Goal: Information Seeking & Learning: Learn about a topic

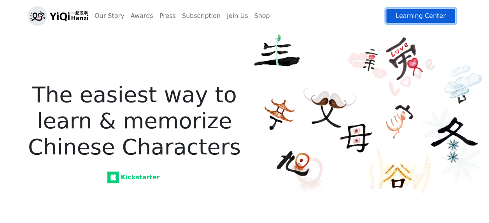
click at [405, 12] on link "Learning Center" at bounding box center [420, 16] width 69 height 15
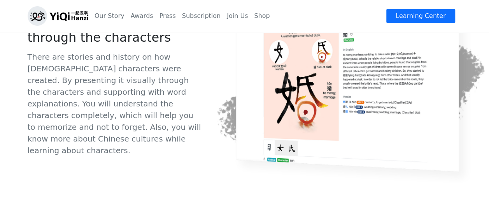
scroll to position [802, 0]
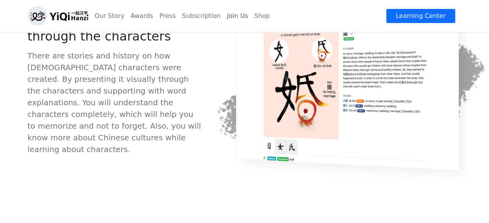
click at [224, 16] on link "Join Us" at bounding box center [237, 16] width 27 height 16
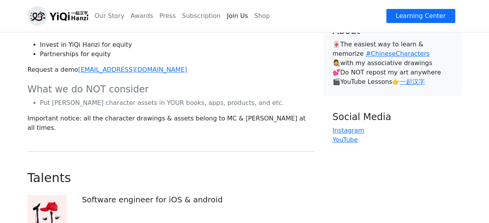
scroll to position [246, 0]
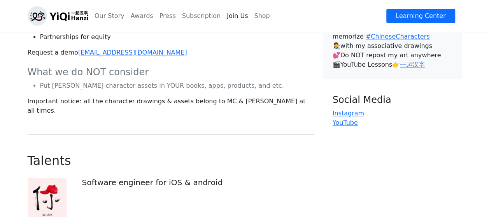
drag, startPoint x: 161, startPoint y: 71, endPoint x: 182, endPoint y: 70, distance: 20.2
click at [182, 70] on h4 "What we do NOT consider" at bounding box center [171, 72] width 286 height 11
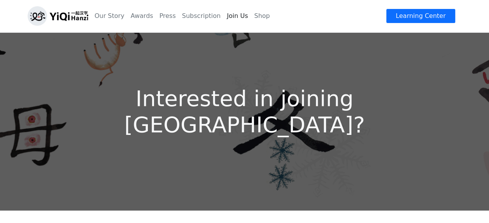
scroll to position [0, 0]
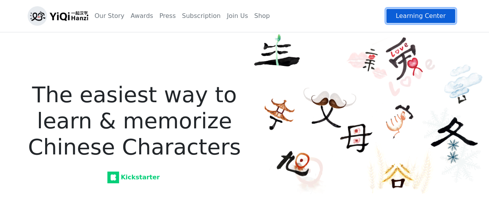
click at [408, 18] on link "Learning Center" at bounding box center [420, 16] width 69 height 15
